Goal: Task Accomplishment & Management: Complete application form

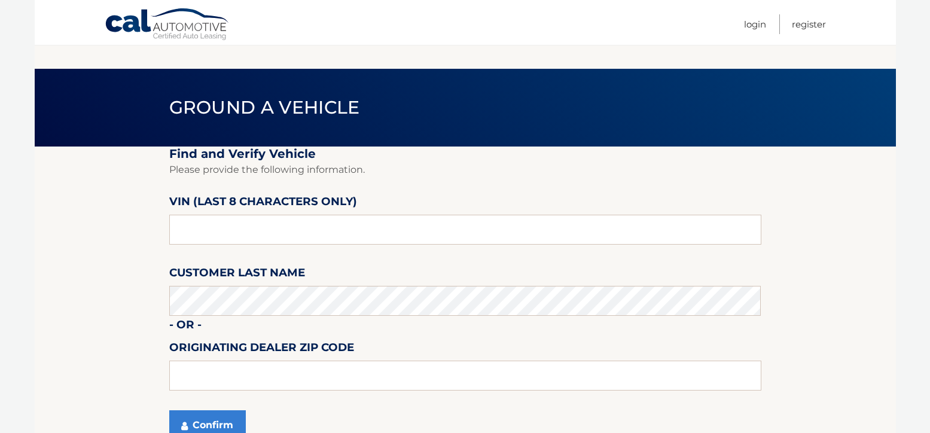
scroll to position [112, 0]
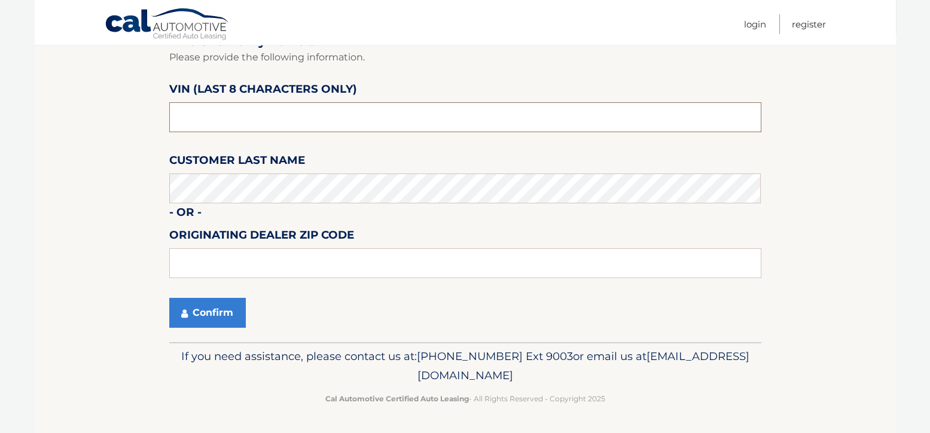
click at [367, 118] on input "text" at bounding box center [465, 117] width 592 height 30
type input "NC165537"
click at [219, 319] on button "Confirm" at bounding box center [207, 313] width 77 height 30
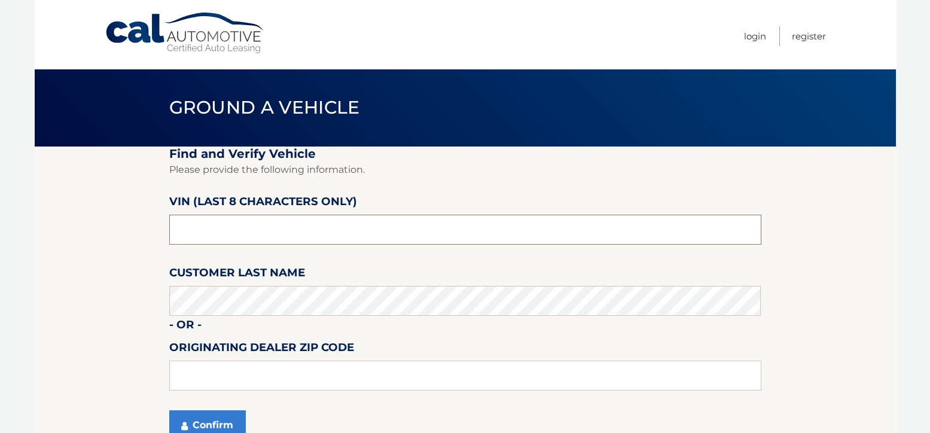
click at [281, 220] on input "text" at bounding box center [465, 230] width 592 height 30
type input "NC165537"
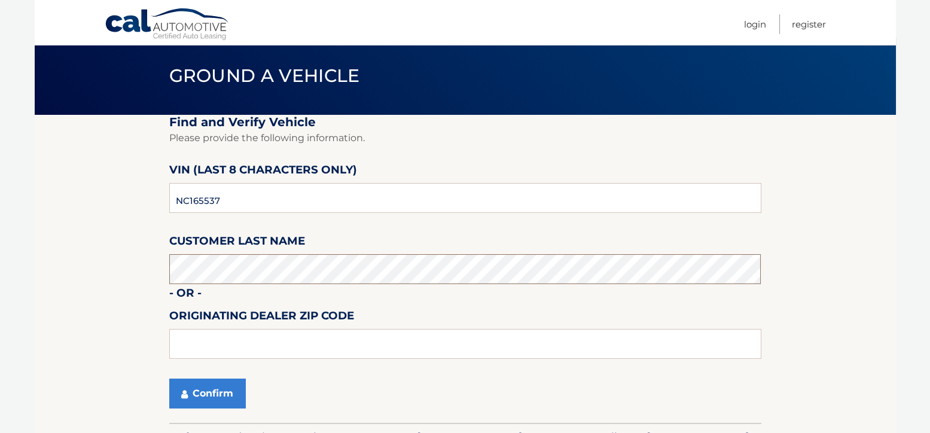
scroll to position [60, 0]
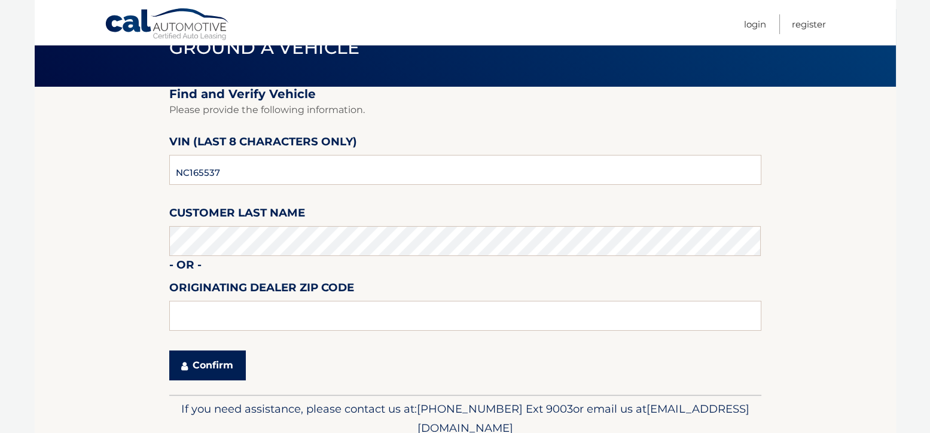
click at [222, 360] on button "Confirm" at bounding box center [207, 365] width 77 height 30
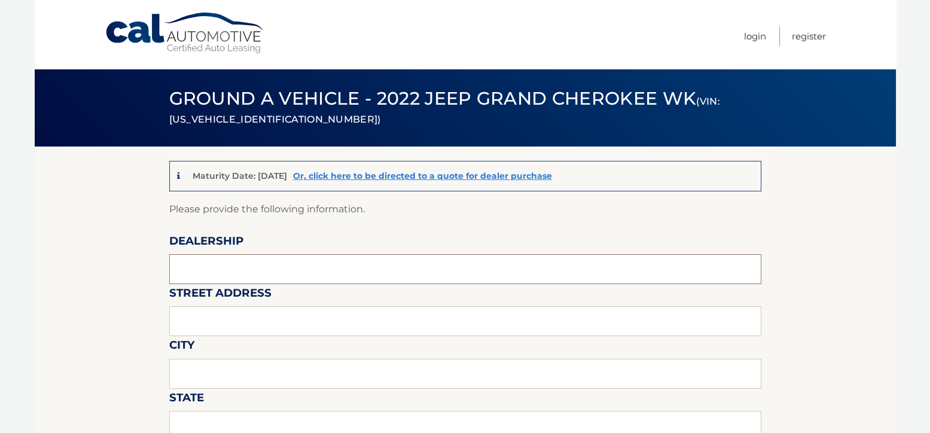
click at [392, 270] on input "text" at bounding box center [465, 269] width 592 height 30
type input "[PERSON_NAME] AUTO GROUP"
type input "1555 RTE 17 SOUTH"
type input "RAMSEY"
type input "NJ"
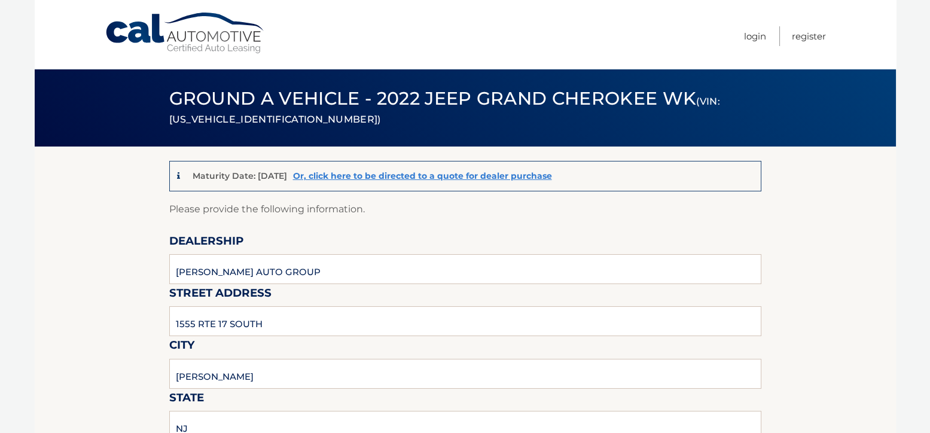
type input "07446"
type input "CHRIS"
type input "2018189600"
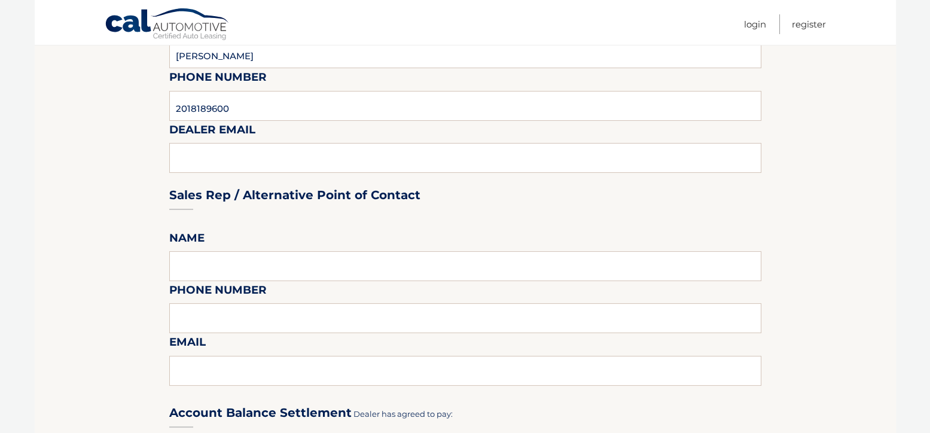
scroll to position [478, 0]
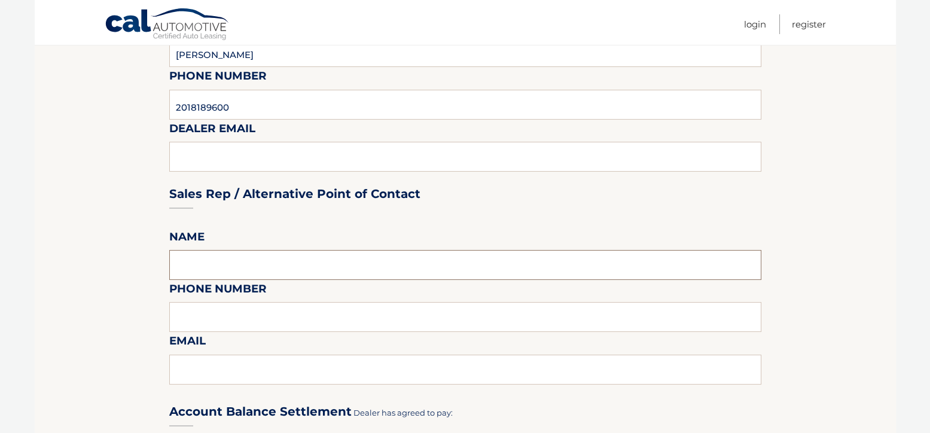
click at [404, 271] on input "text" at bounding box center [465, 265] width 592 height 30
type input "NEVEN VIDUCIC"
type input "2014466070"
click at [299, 376] on input "text" at bounding box center [465, 370] width 592 height 30
type input "NVIDUCIC@RAMSEYCARS.COM"
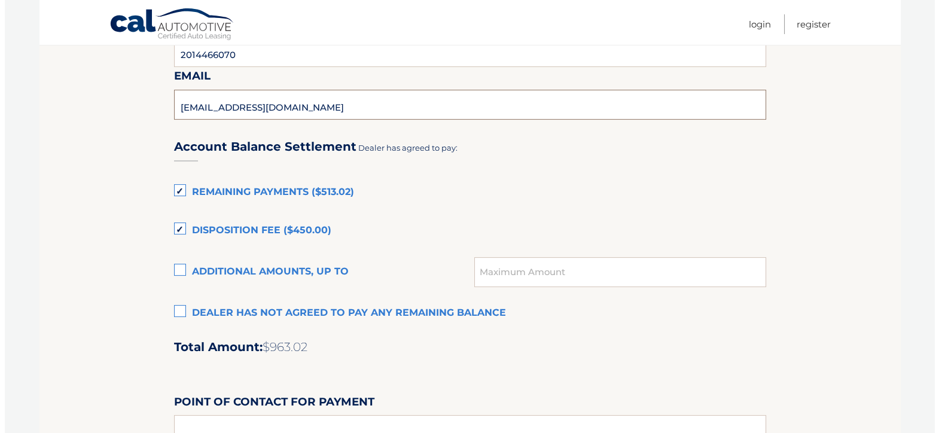
scroll to position [897, 0]
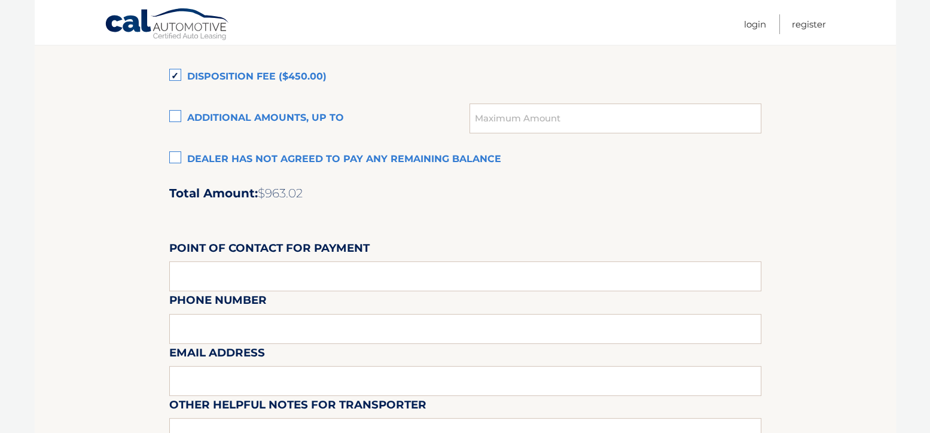
click at [172, 160] on label "Dealer has not agreed to pay any remaining balance" at bounding box center [465, 160] width 592 height 24
click at [0, 0] on input "Dealer has not agreed to pay any remaining balance" at bounding box center [0, 0] width 0 height 0
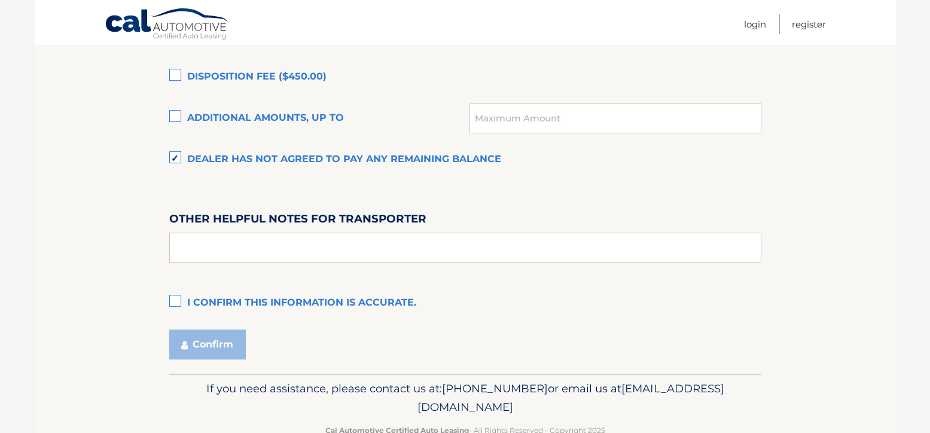
click at [173, 299] on label "I confirm this information is accurate." at bounding box center [465, 303] width 592 height 24
click at [0, 0] on input "I confirm this information is accurate." at bounding box center [0, 0] width 0 height 0
click at [210, 344] on button "Confirm" at bounding box center [207, 344] width 77 height 30
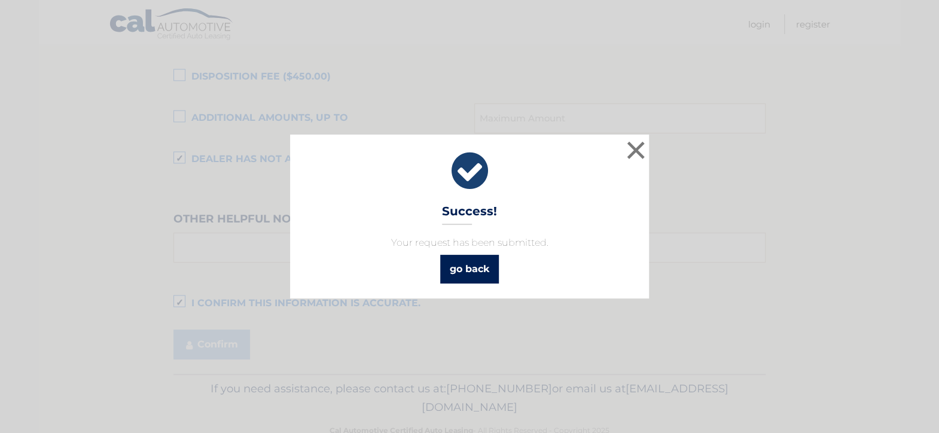
click at [470, 265] on link "go back" at bounding box center [469, 269] width 59 height 29
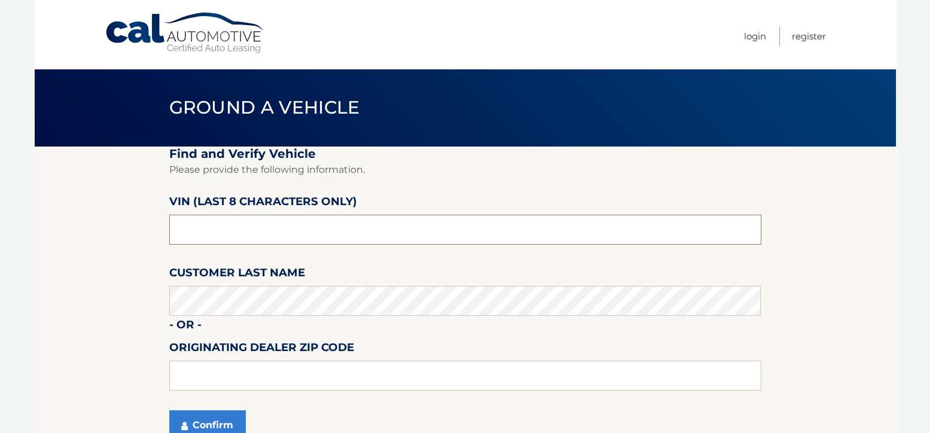
click at [283, 224] on input "text" at bounding box center [465, 230] width 592 height 30
type input "NC165537"
click at [210, 423] on button "Confirm" at bounding box center [207, 425] width 77 height 30
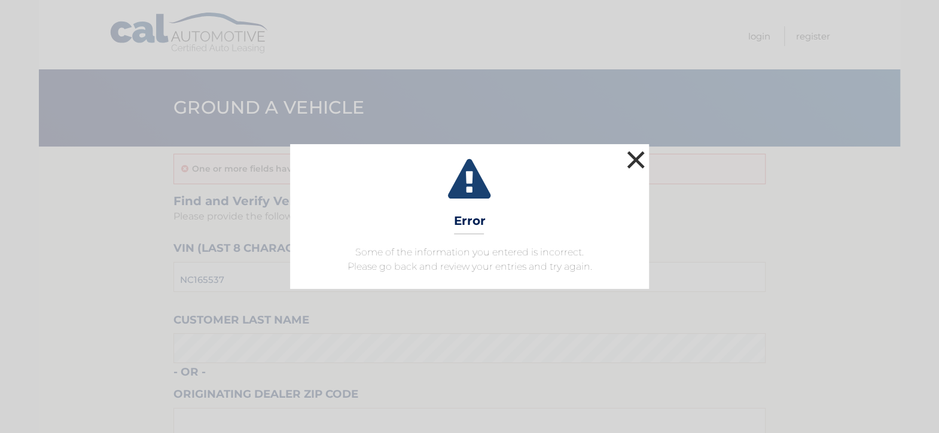
click at [639, 155] on button "×" at bounding box center [636, 160] width 24 height 24
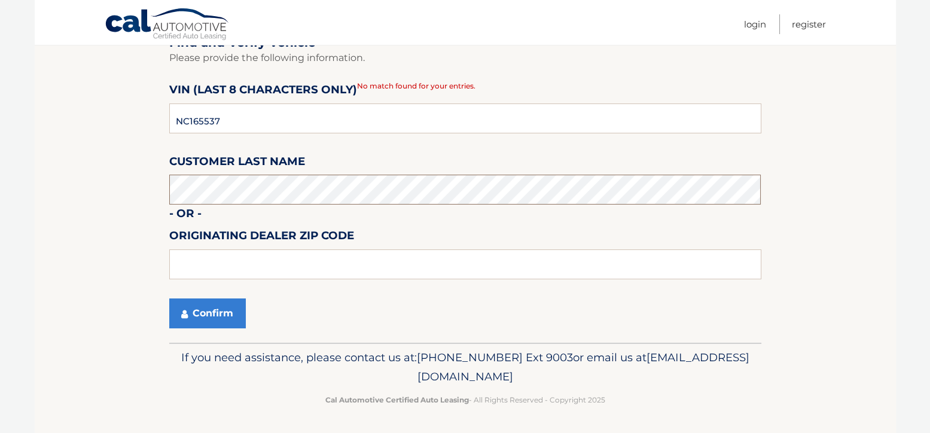
scroll to position [159, 0]
click at [221, 305] on button "Confirm" at bounding box center [207, 313] width 77 height 30
